Goal: Task Accomplishment & Management: Manage account settings

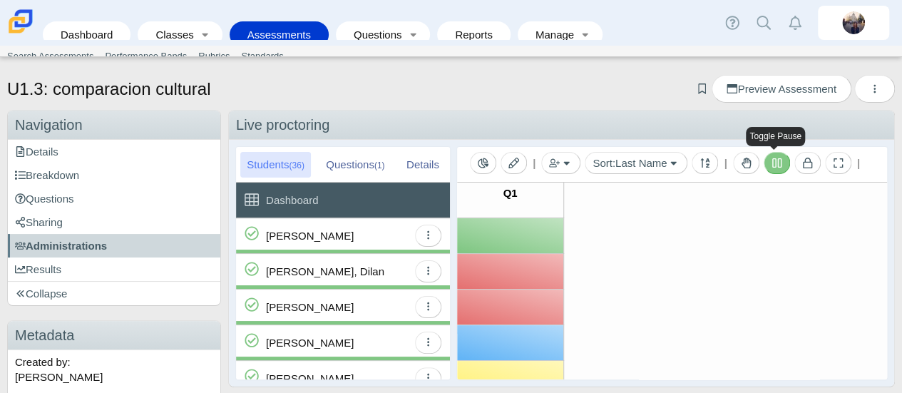
drag, startPoint x: 0, startPoint y: 0, endPoint x: 777, endPoint y: 167, distance: 794.7
click at [777, 167] on icon at bounding box center [776, 163] width 11 height 11
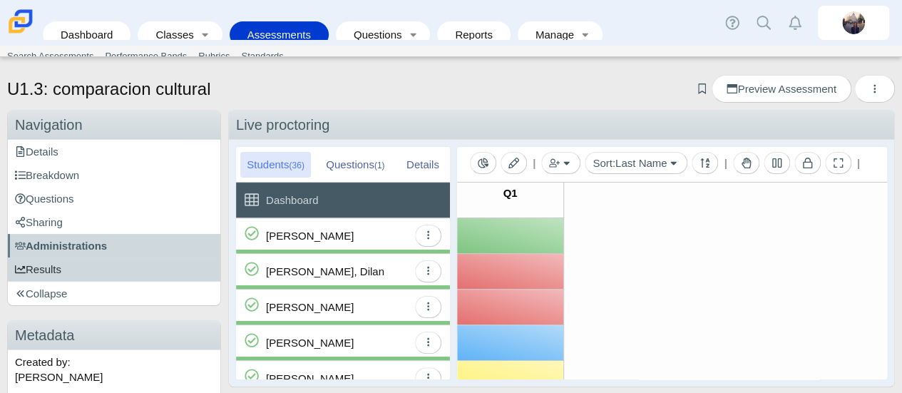
click at [98, 271] on link "Results" at bounding box center [114, 269] width 212 height 24
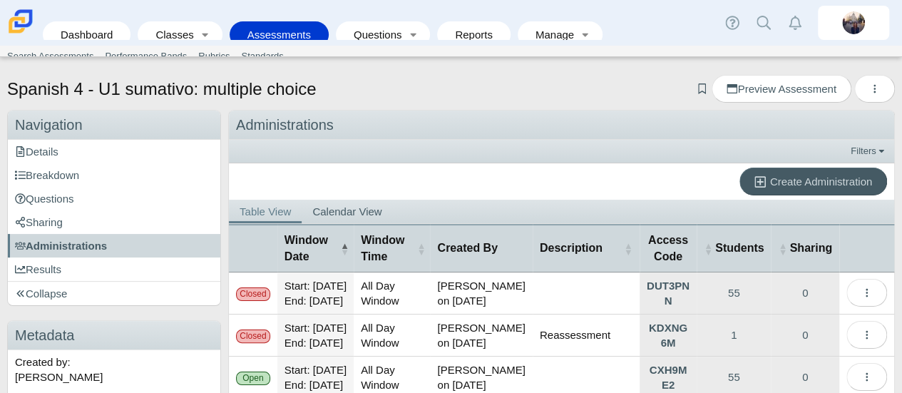
scroll to position [164, 0]
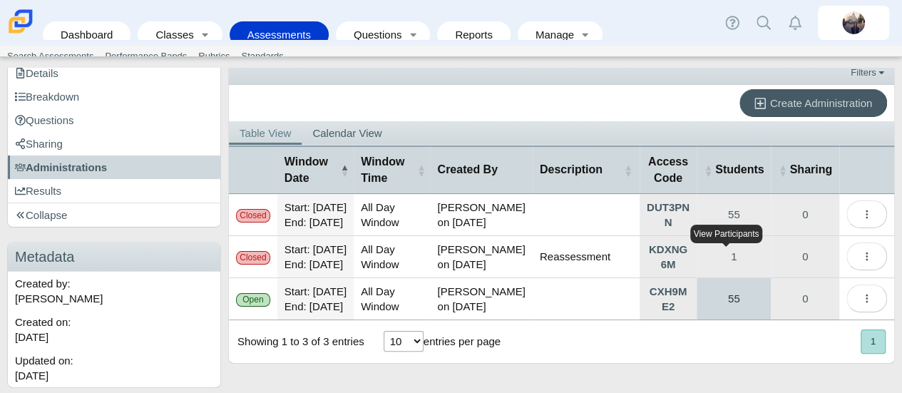
click at [731, 290] on link "55" at bounding box center [733, 298] width 74 height 41
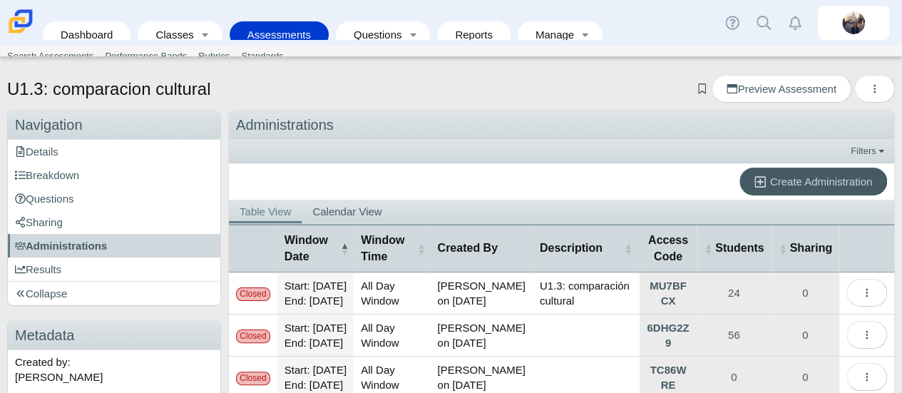
scroll to position [236, 0]
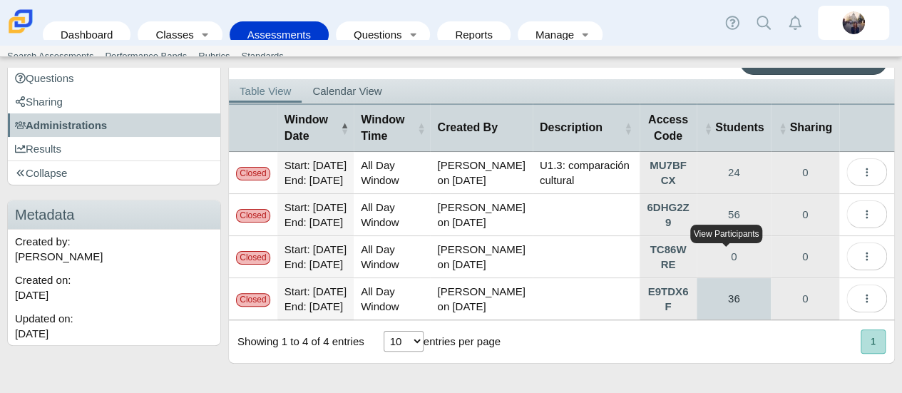
click at [729, 290] on link "36" at bounding box center [733, 298] width 74 height 41
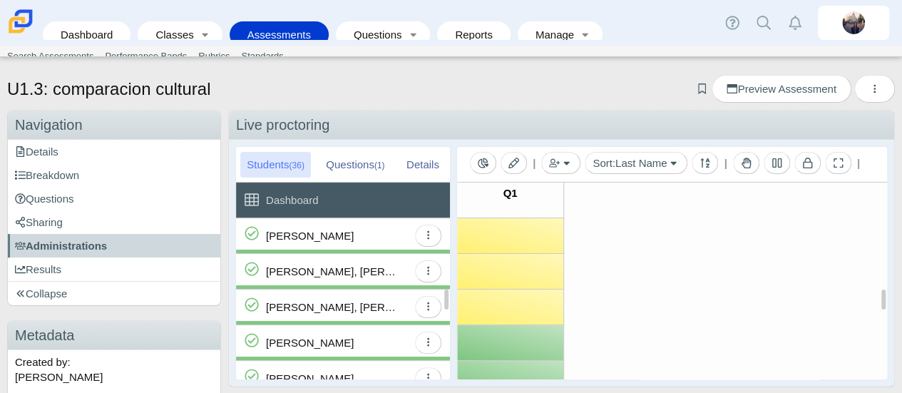
scroll to position [641, 0]
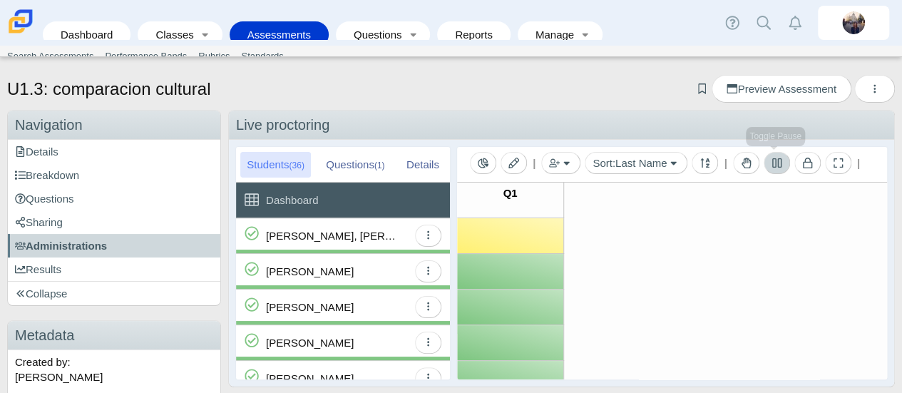
click at [773, 169] on button at bounding box center [776, 163] width 26 height 22
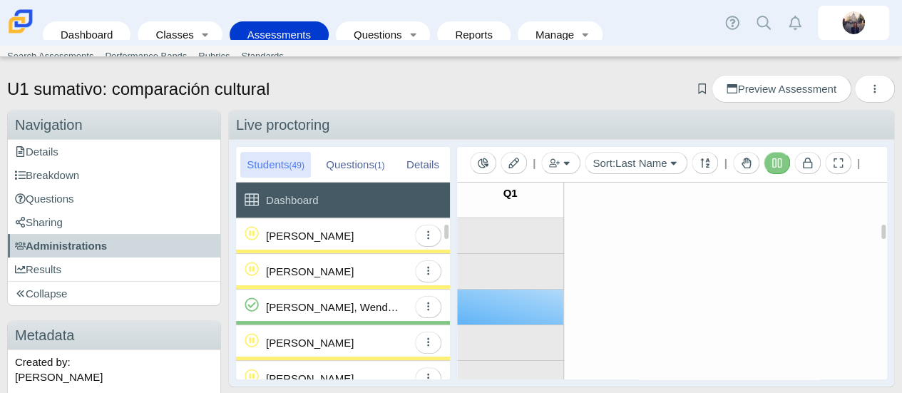
scroll to position [143, 0]
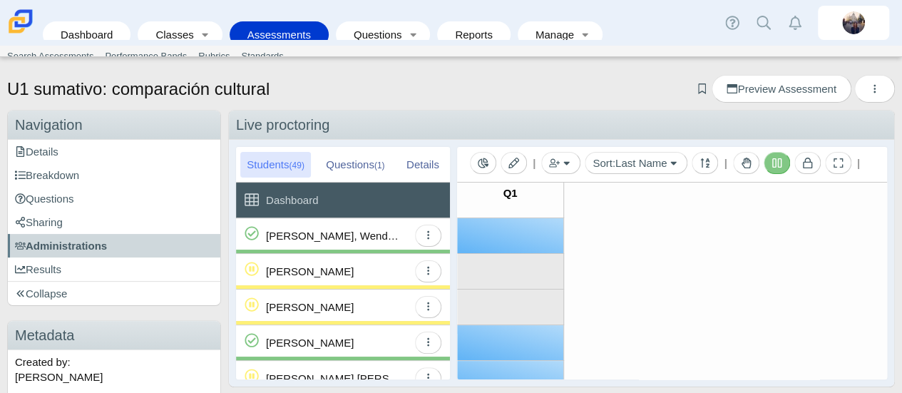
click at [778, 161] on icon at bounding box center [776, 162] width 9 height 9
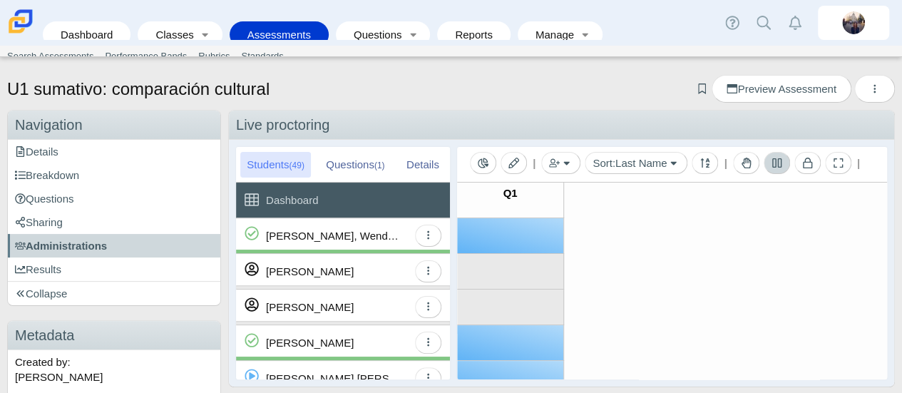
click at [775, 165] on icon at bounding box center [776, 162] width 9 height 9
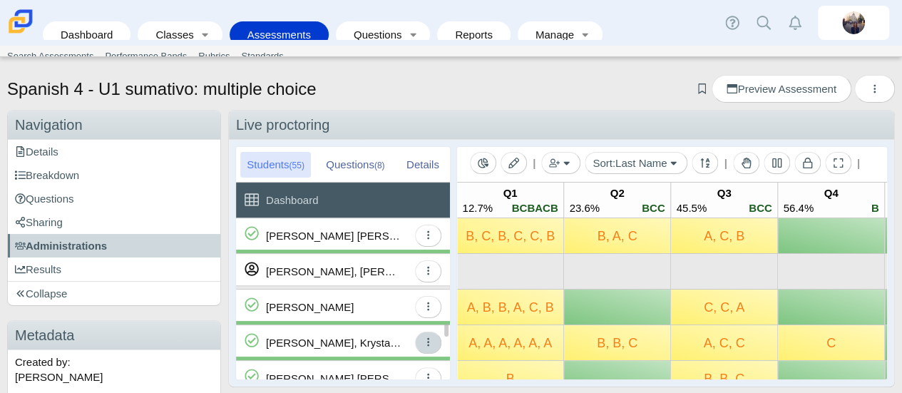
click at [428, 345] on icon "button" at bounding box center [428, 342] width 2 height 9
click at [432, 336] on span "button" at bounding box center [428, 342] width 11 height 12
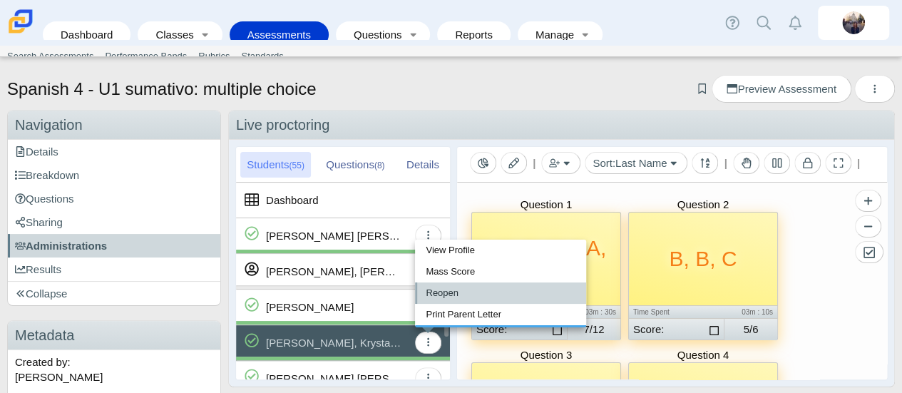
click at [443, 294] on link "Reopen" at bounding box center [500, 292] width 171 height 21
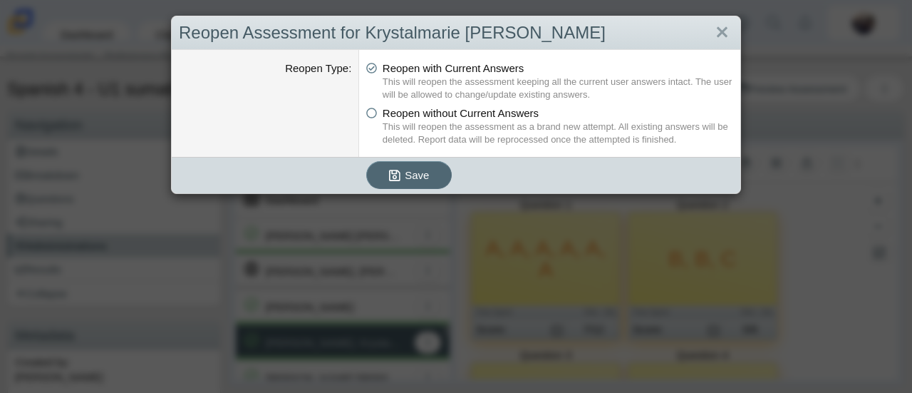
click at [405, 176] on span "Save" at bounding box center [417, 175] width 24 height 12
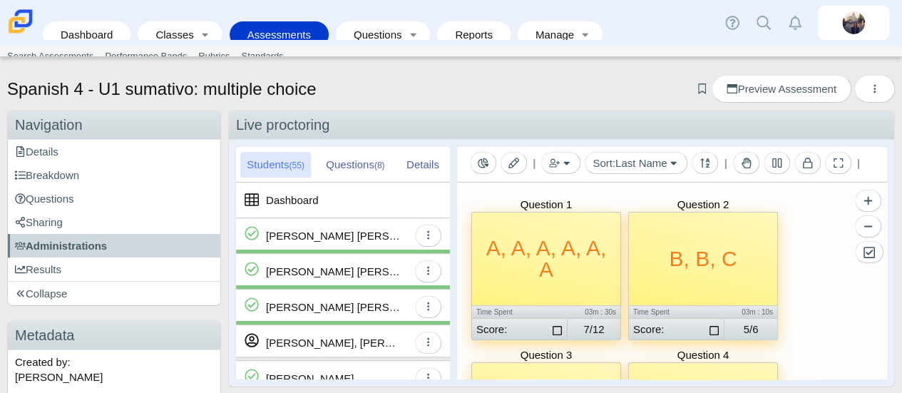
scroll to position [1283, 0]
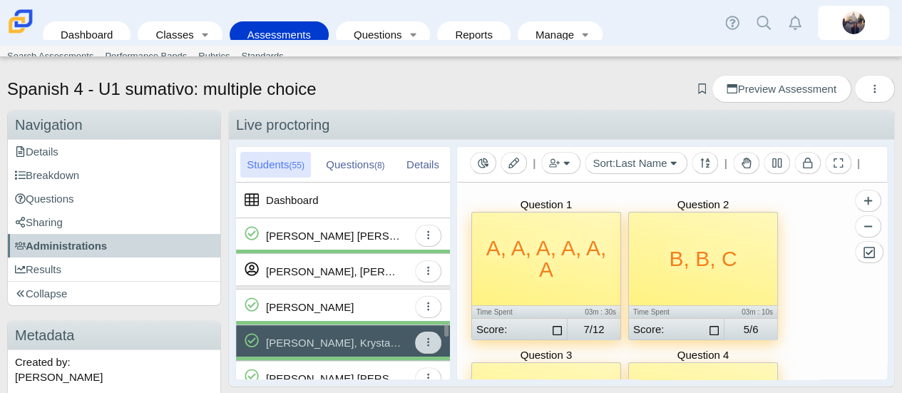
click at [431, 344] on icon "button" at bounding box center [428, 341] width 11 height 11
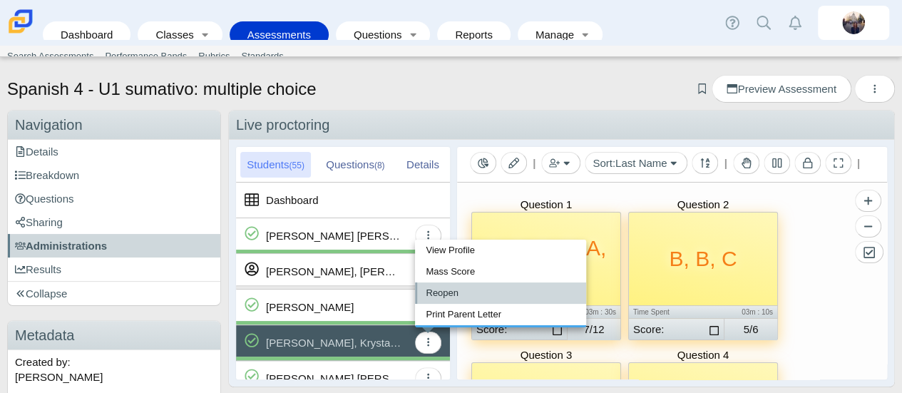
click at [438, 296] on link "Reopen" at bounding box center [500, 292] width 171 height 21
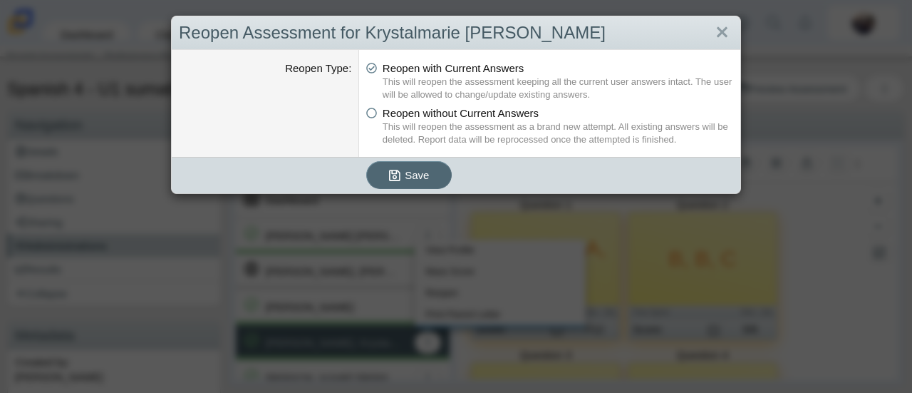
click at [412, 173] on span "Save" at bounding box center [417, 175] width 24 height 12
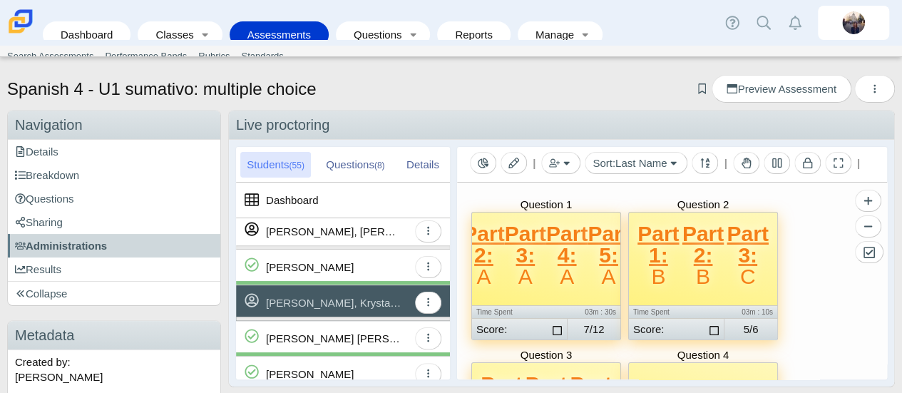
scroll to position [1354, 0]
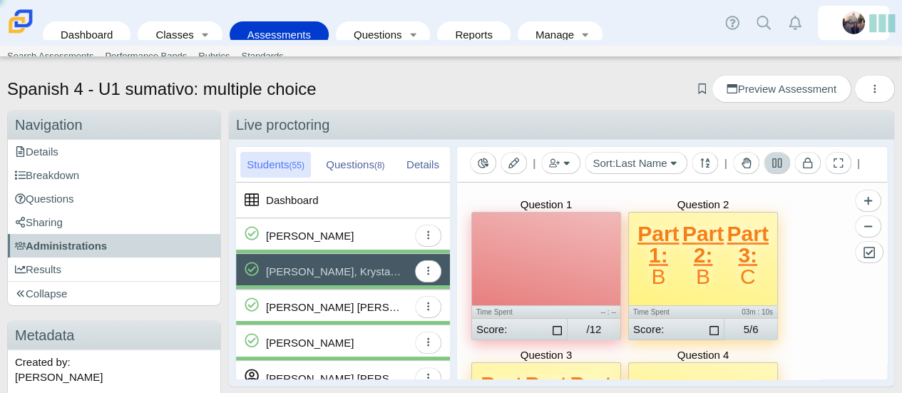
click at [774, 162] on icon at bounding box center [776, 163] width 11 height 11
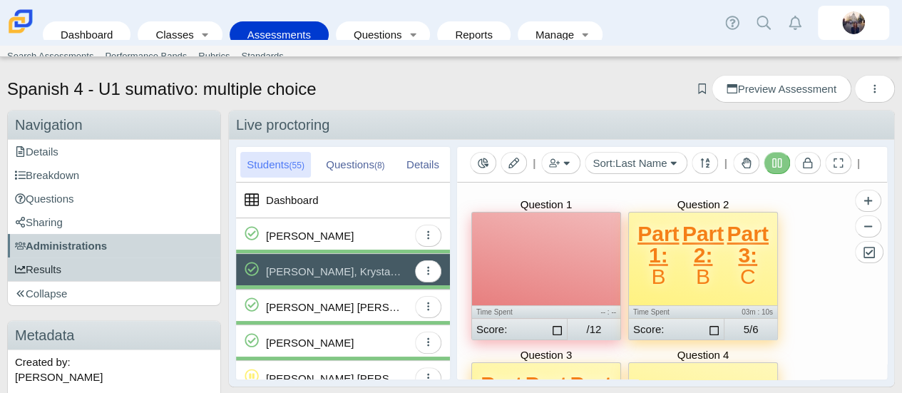
click at [60, 270] on span "Results" at bounding box center [38, 269] width 46 height 12
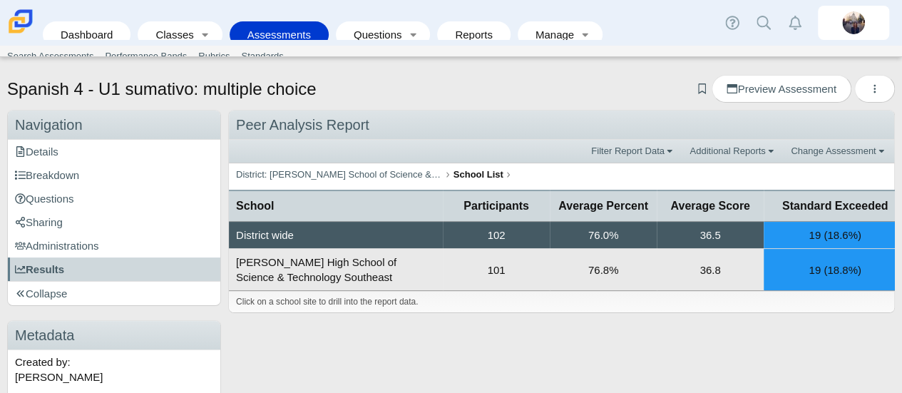
click at [470, 270] on td "101" at bounding box center [496, 270] width 107 height 42
